Goal: Transaction & Acquisition: Obtain resource

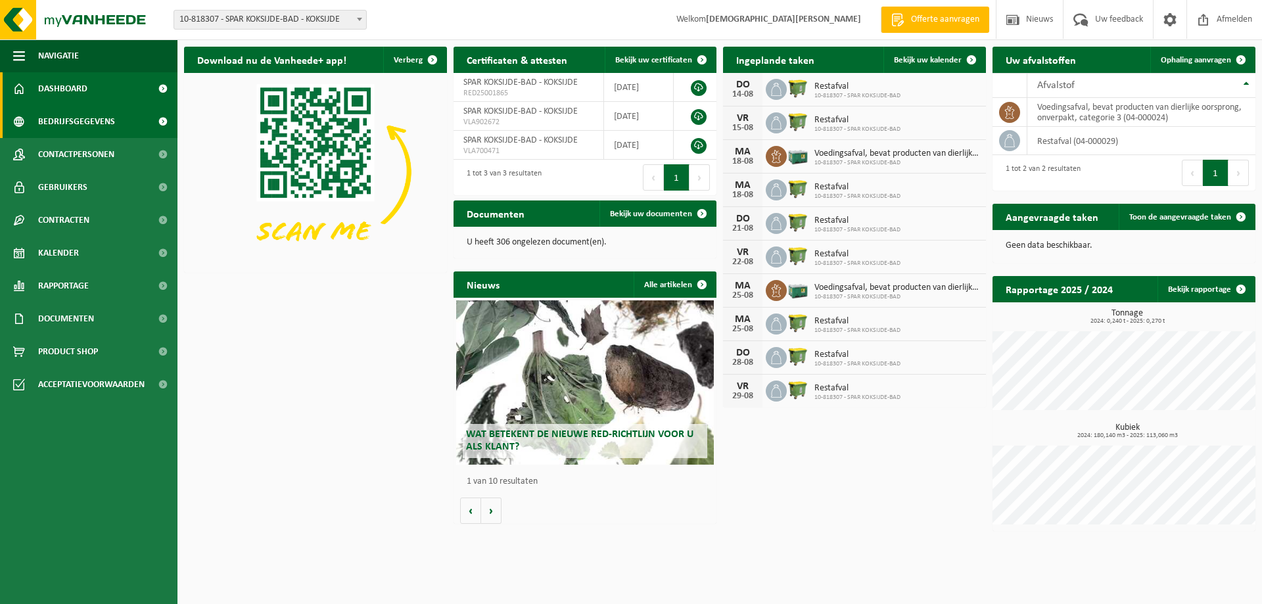
click at [60, 120] on span "Bedrijfsgegevens" at bounding box center [76, 121] width 77 height 33
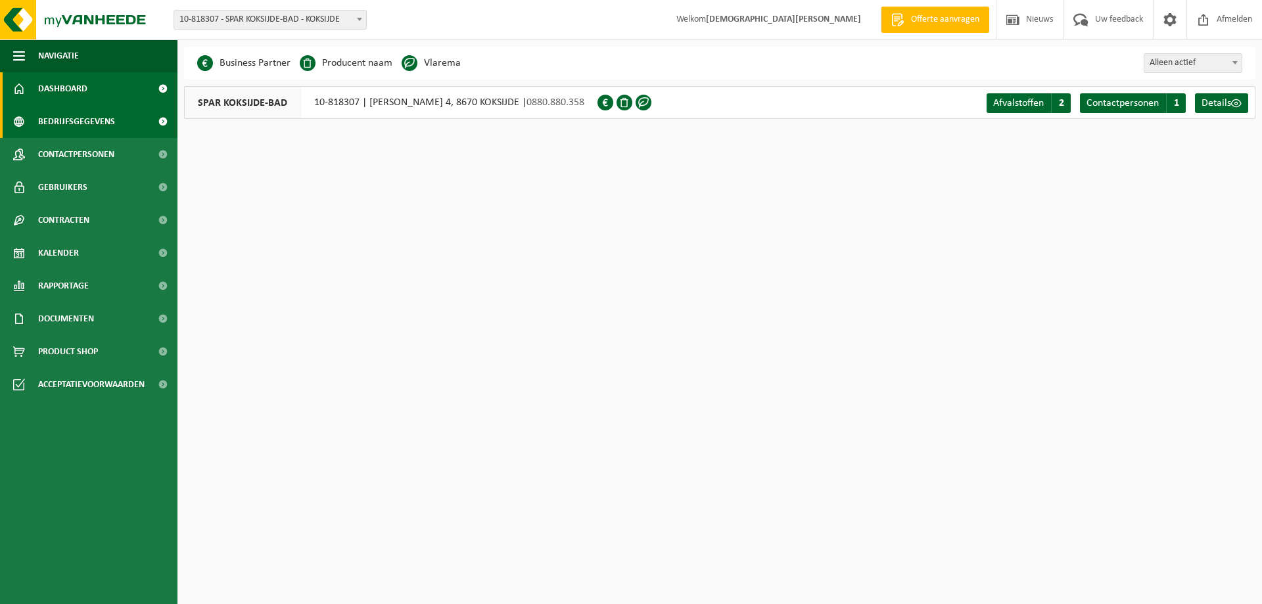
click at [77, 89] on span "Dashboard" at bounding box center [62, 88] width 49 height 33
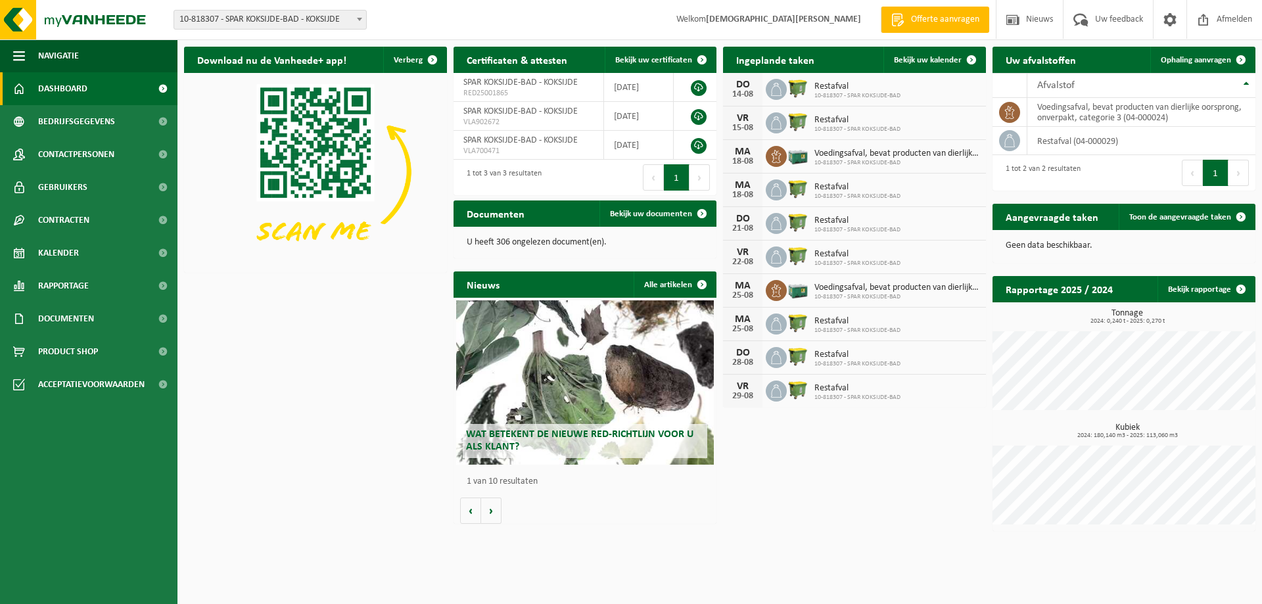
click at [926, 18] on span "Offerte aanvragen" at bounding box center [945, 19] width 75 height 13
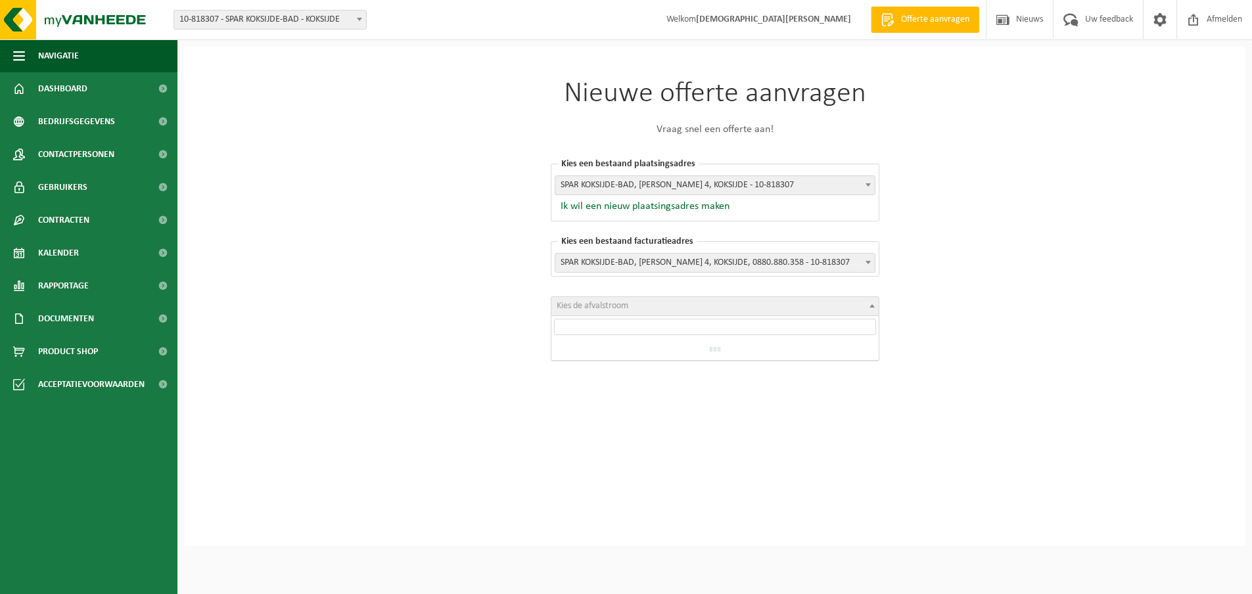
click at [870, 304] on b at bounding box center [872, 305] width 5 height 3
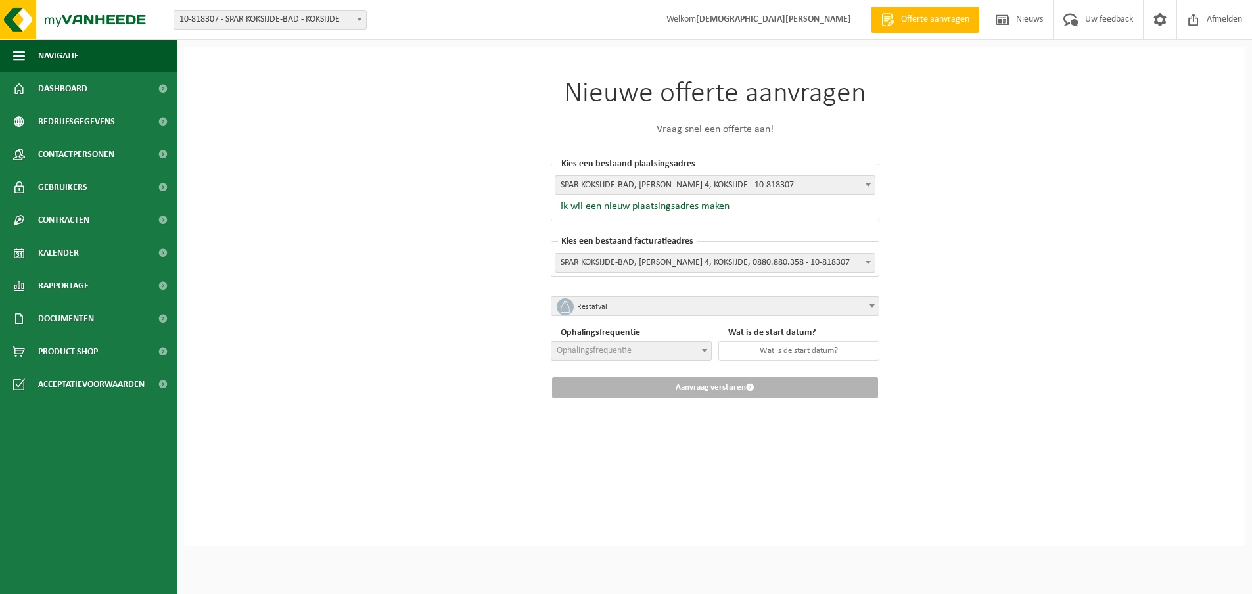
select select "1"
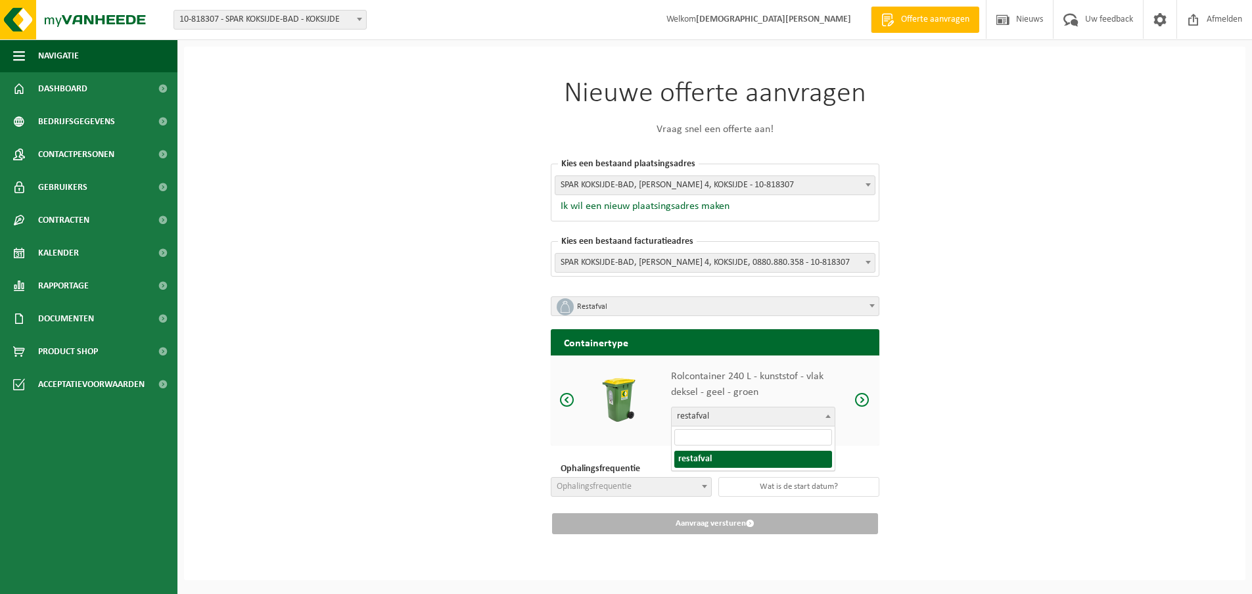
click at [828, 416] on b at bounding box center [828, 416] width 5 height 3
click at [905, 435] on div "Nieuwe offerte aanvragen Vraag snel een offerte aan! Kies een bestaand plaatsin…" at bounding box center [715, 307] width 394 height 521
click at [861, 399] on span at bounding box center [863, 400] width 16 height 16
click at [859, 401] on span at bounding box center [863, 400] width 16 height 16
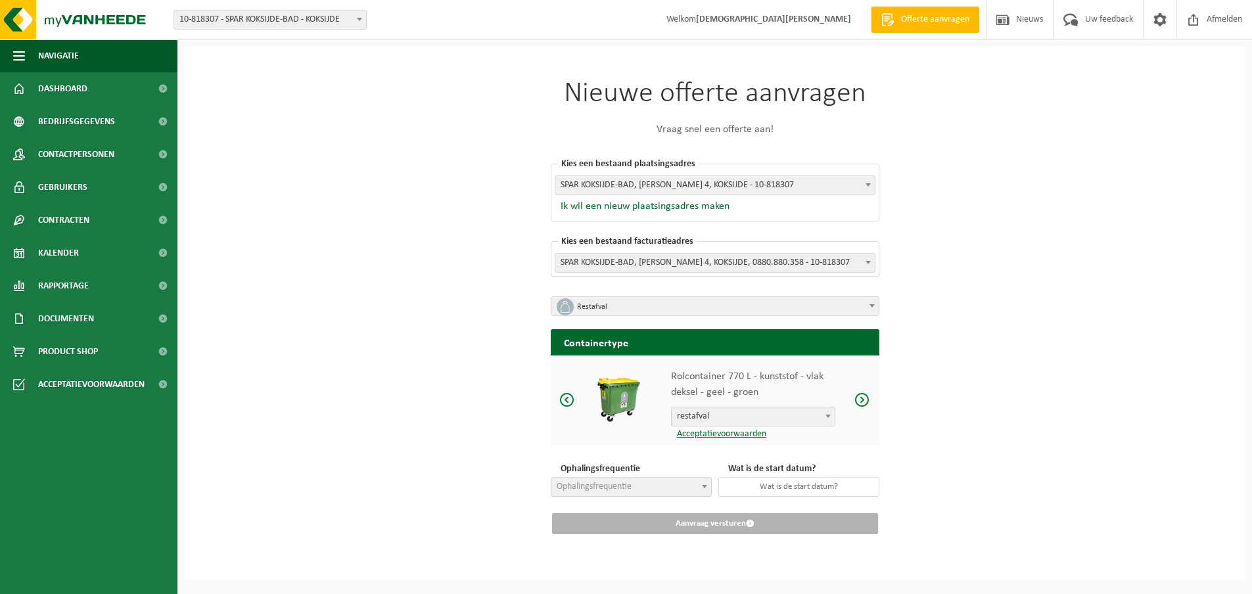
click at [859, 401] on span at bounding box center [863, 400] width 16 height 16
click at [561, 400] on span at bounding box center [567, 400] width 16 height 16
click at [57, 88] on span "Dashboard" at bounding box center [62, 88] width 49 height 33
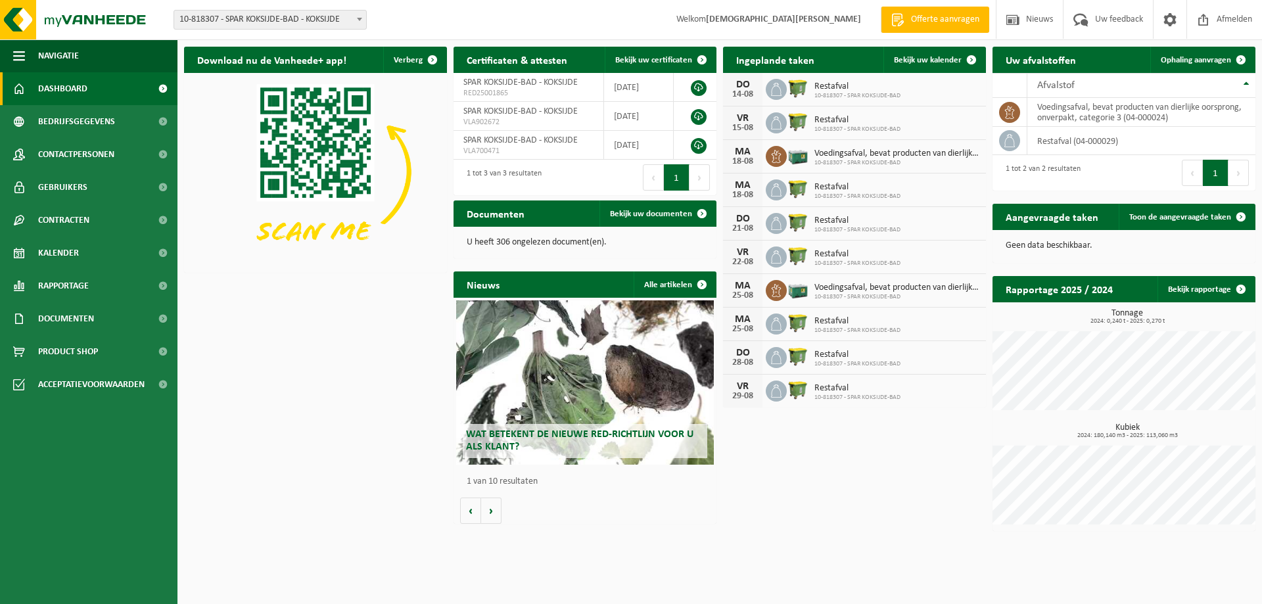
click at [70, 85] on span "Dashboard" at bounding box center [62, 88] width 49 height 33
click at [78, 154] on span "Contactpersonen" at bounding box center [76, 154] width 76 height 33
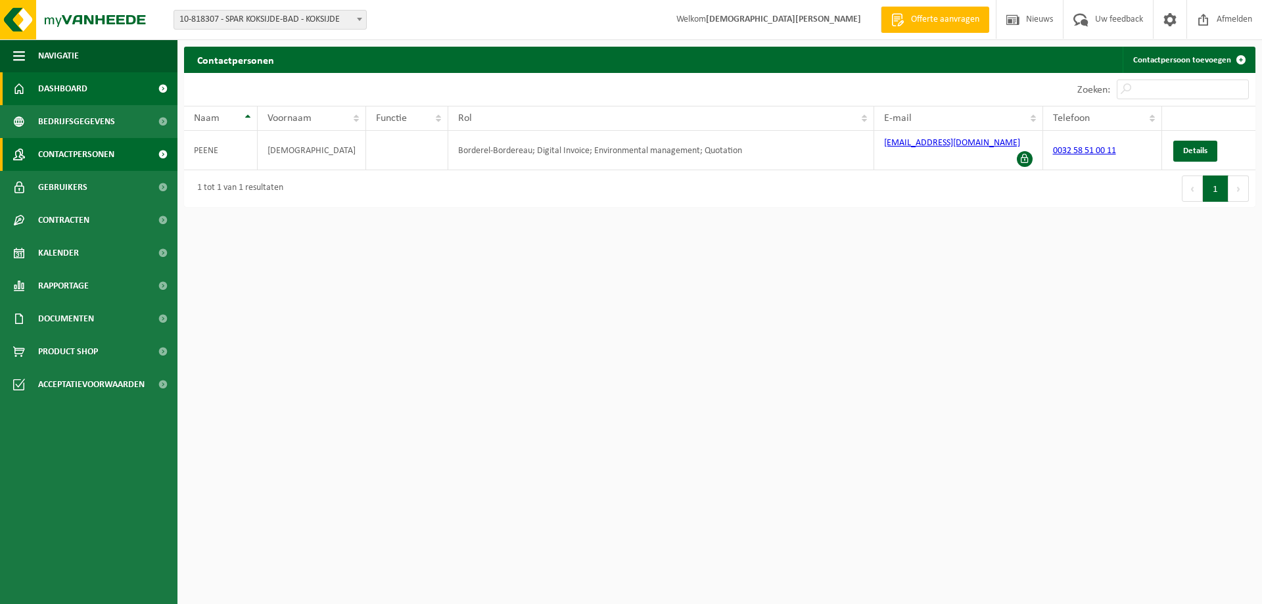
click at [59, 89] on span "Dashboard" at bounding box center [62, 88] width 49 height 33
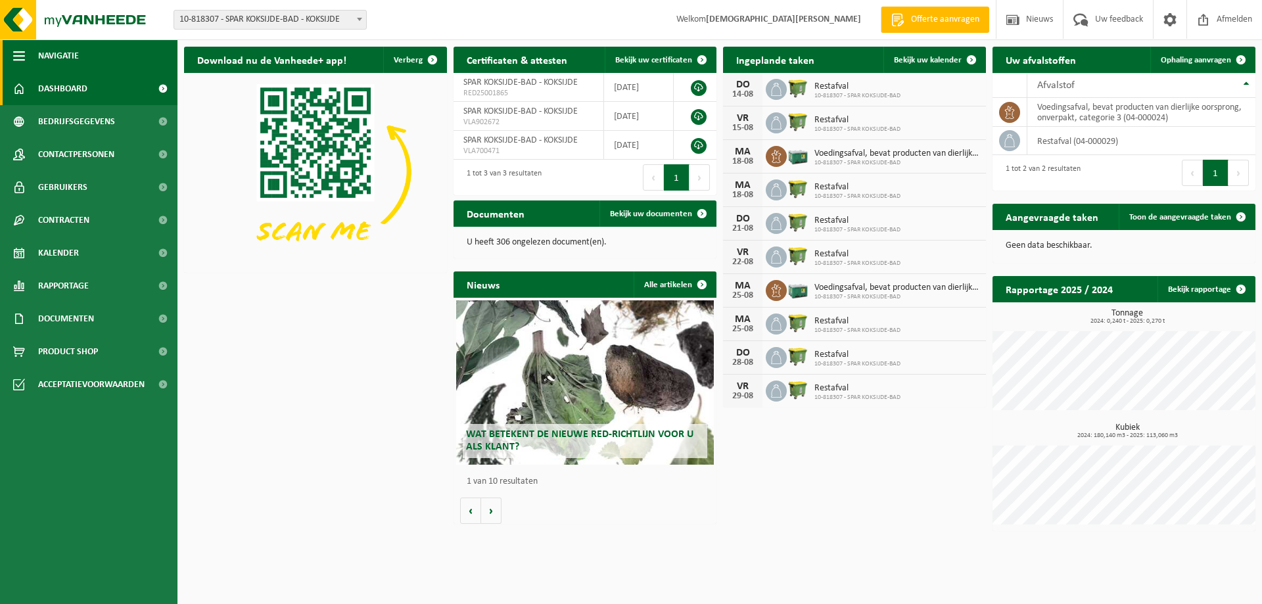
click at [18, 57] on span "button" at bounding box center [19, 55] width 12 height 33
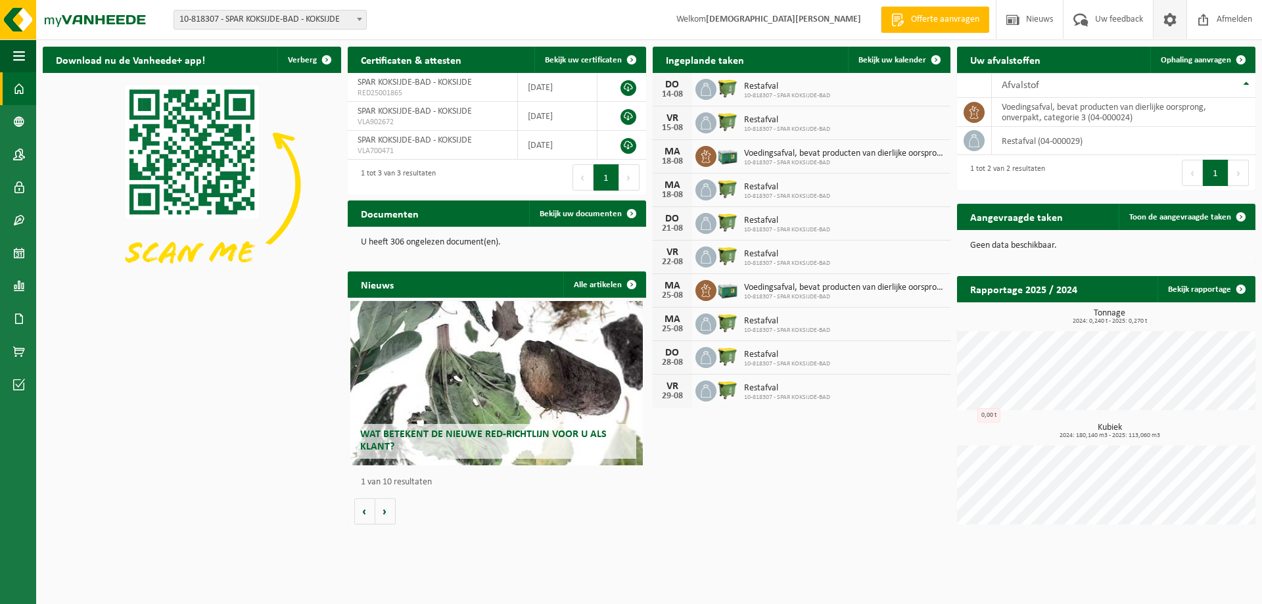
click at [1170, 21] on span at bounding box center [1170, 19] width 20 height 39
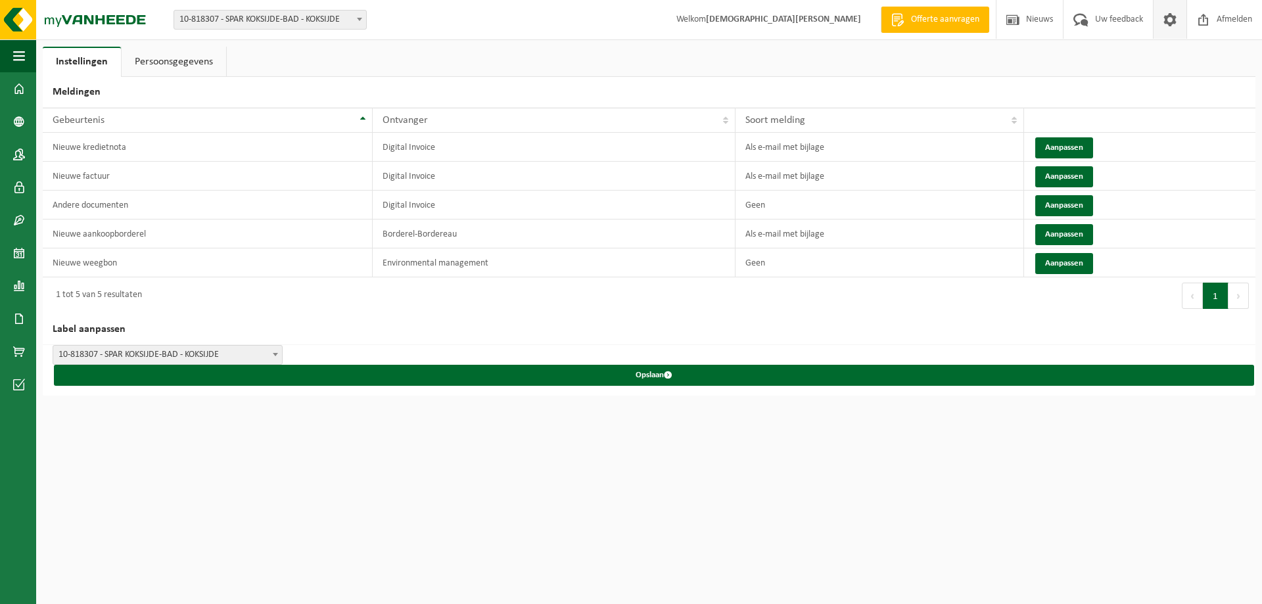
click at [922, 22] on span "Offerte aanvragen" at bounding box center [945, 19] width 75 height 13
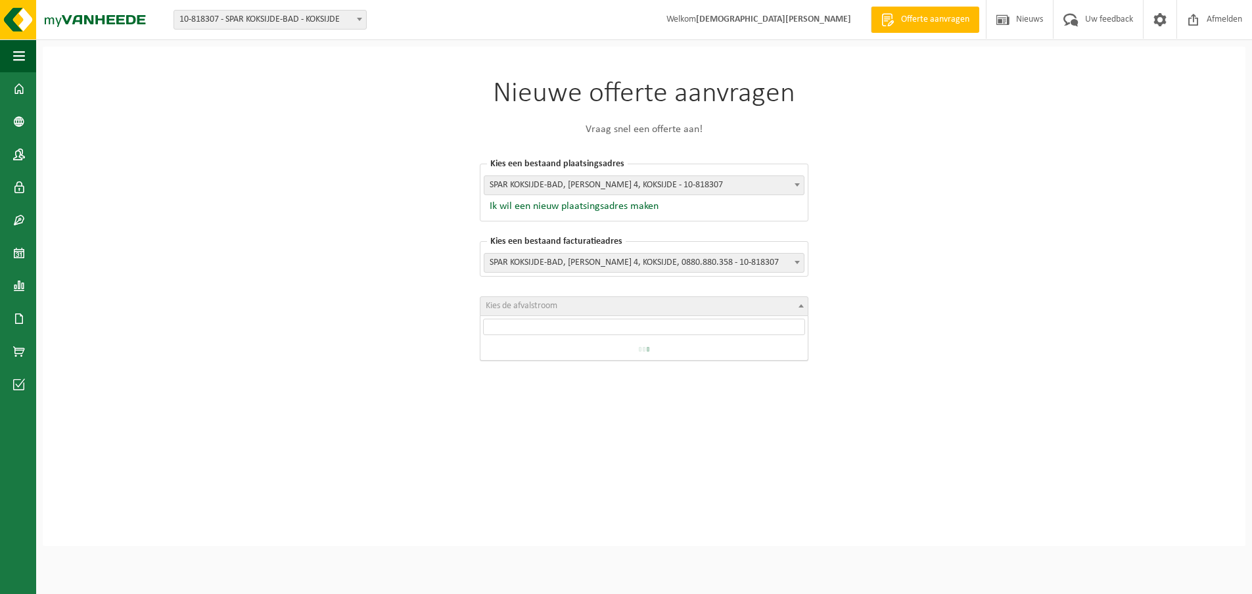
click at [802, 306] on b at bounding box center [801, 305] width 5 height 3
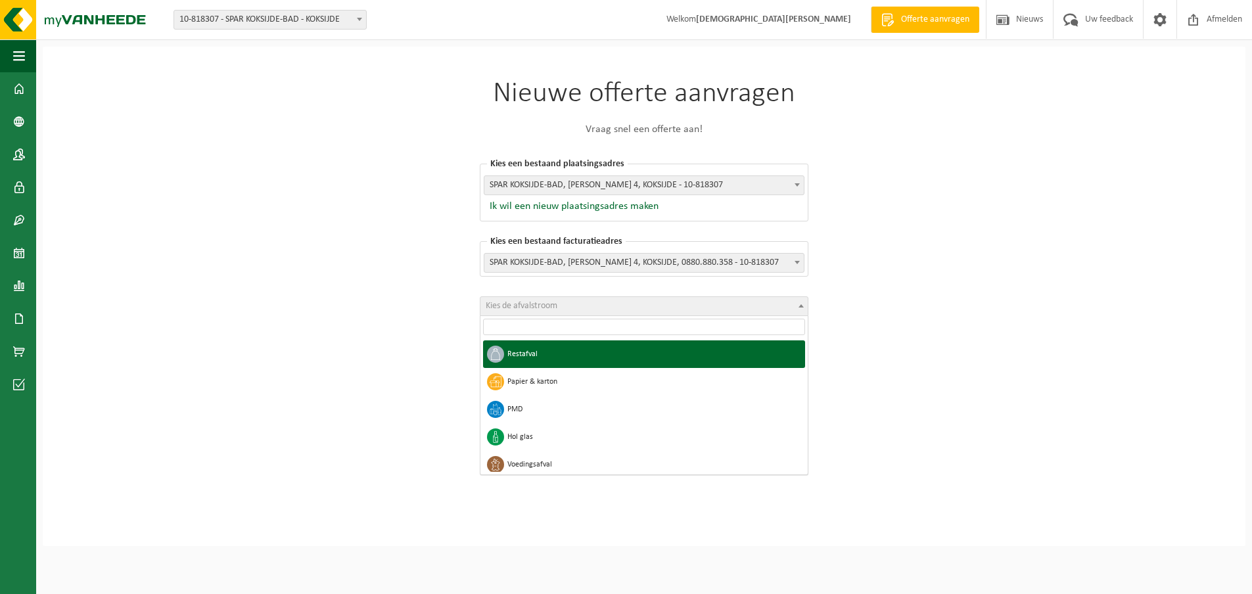
select select "1"
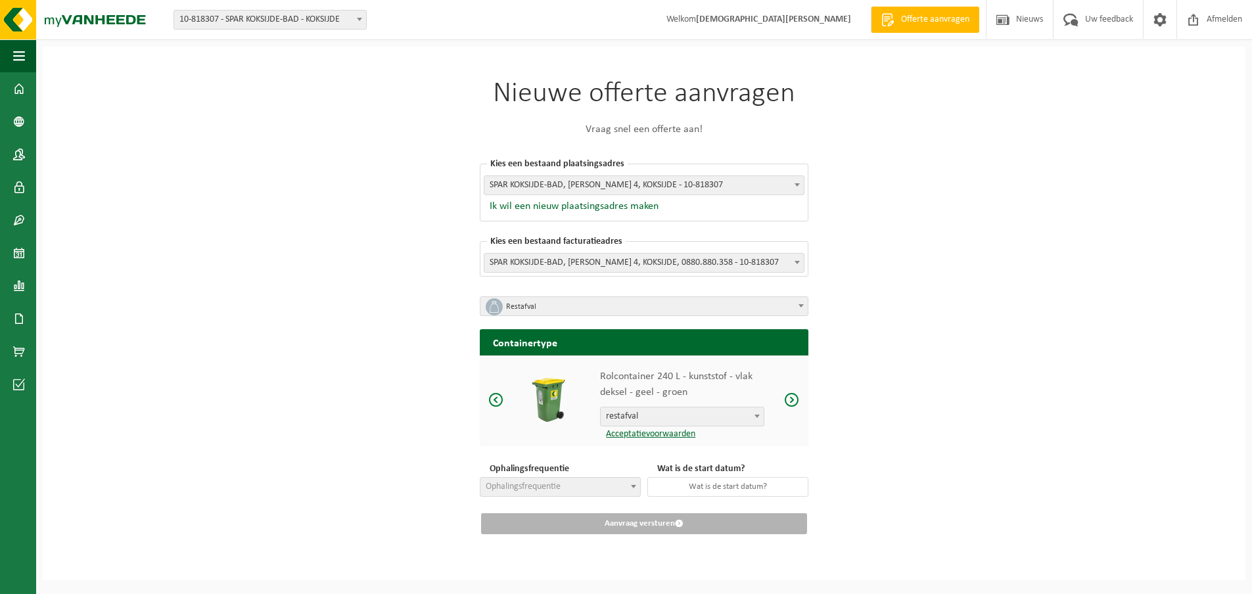
click at [789, 399] on span at bounding box center [792, 400] width 16 height 16
click at [633, 486] on b at bounding box center [633, 486] width 5 height 3
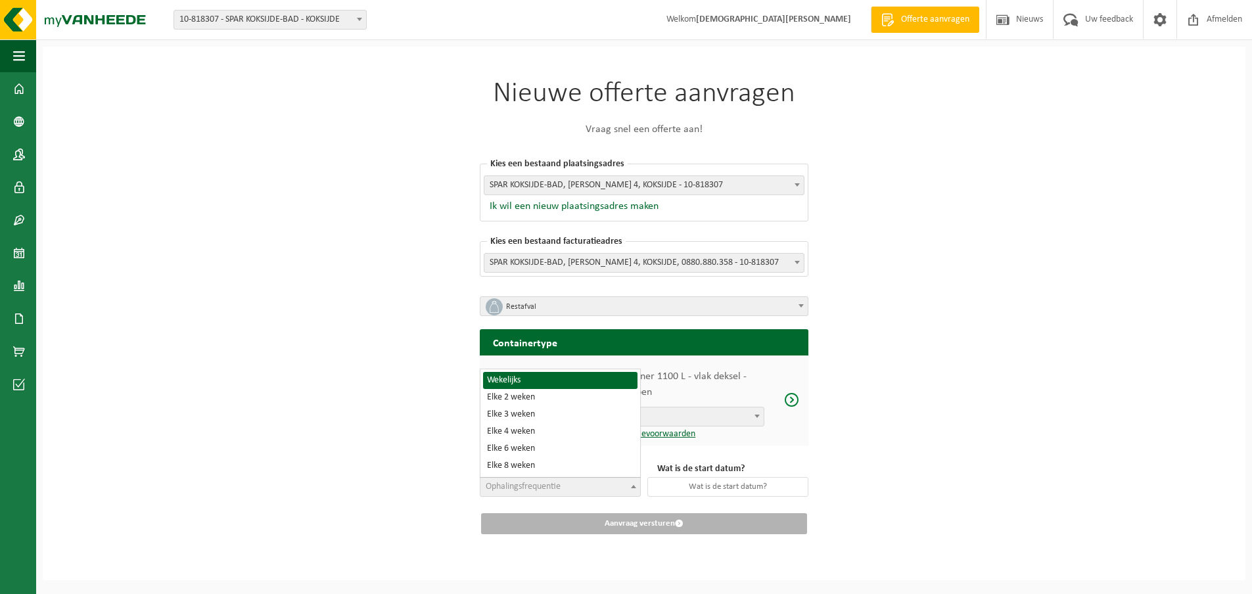
select select "8"
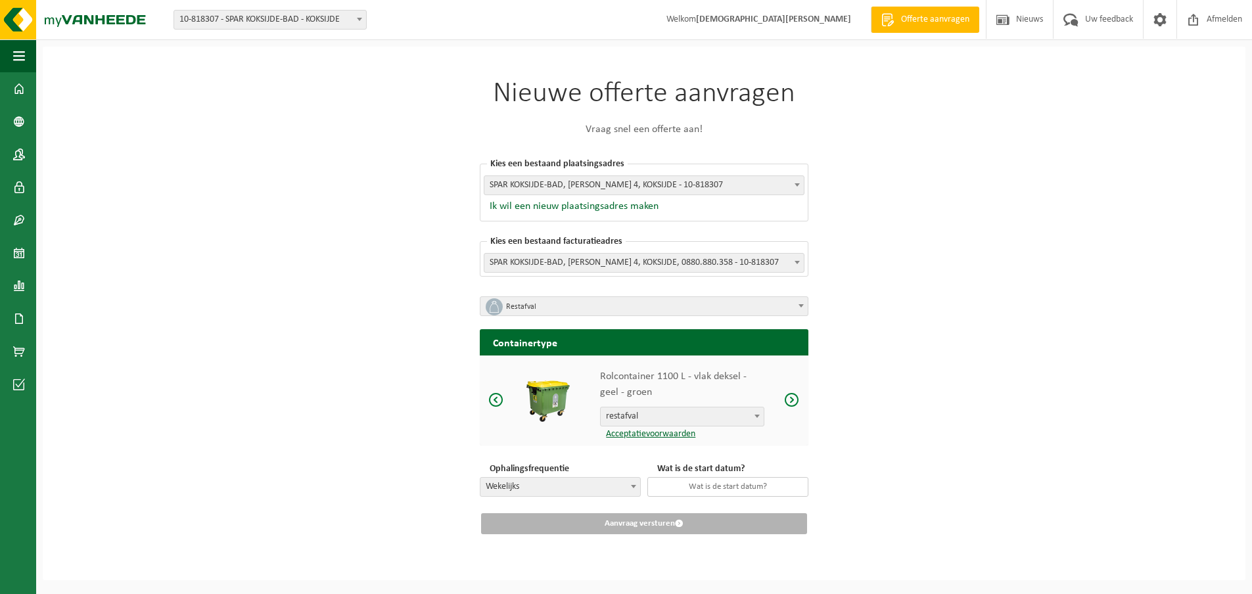
click at [739, 488] on input "text" at bounding box center [728, 487] width 161 height 20
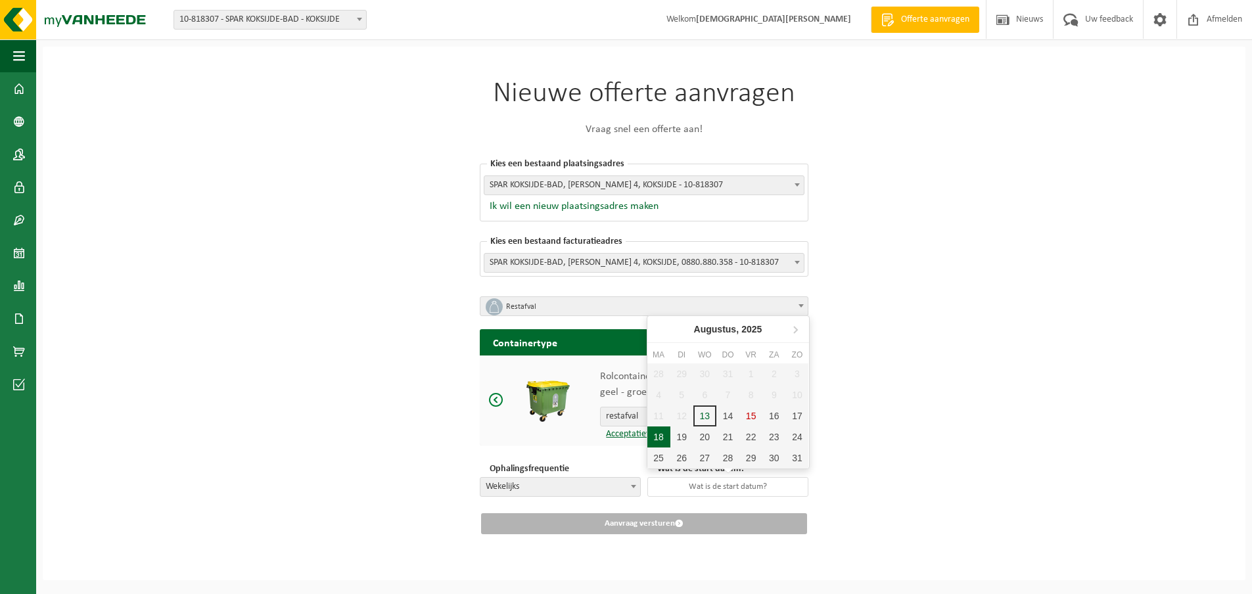
click at [657, 434] on div "18" at bounding box center [659, 437] width 23 height 21
type input "[DATE]"
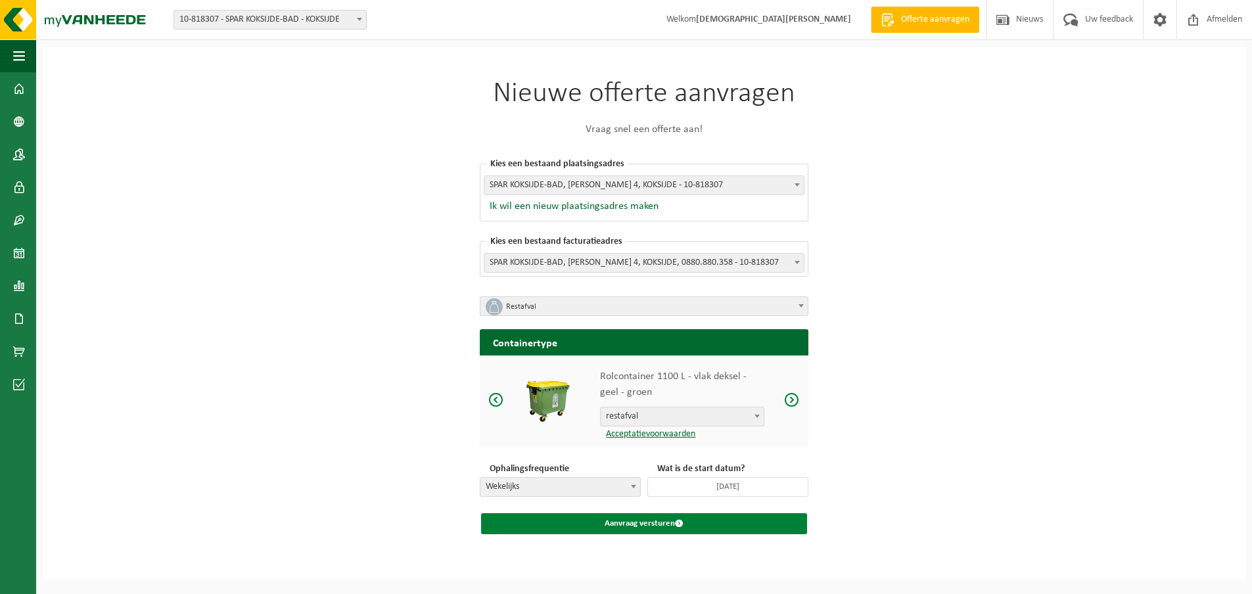
click at [665, 523] on button "Aanvraag versturen" at bounding box center [644, 523] width 326 height 21
